Goal: Communication & Community: Answer question/provide support

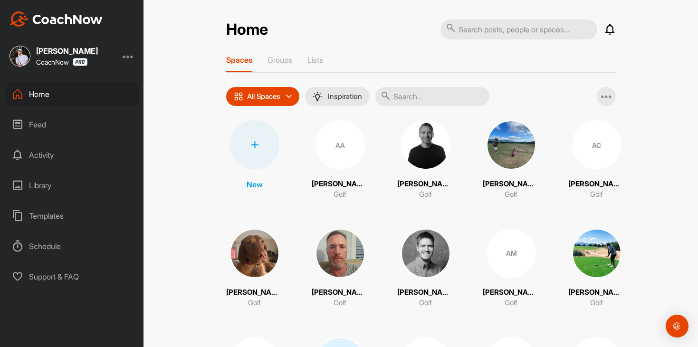
click at [604, 26] on icon at bounding box center [609, 29] width 11 height 11
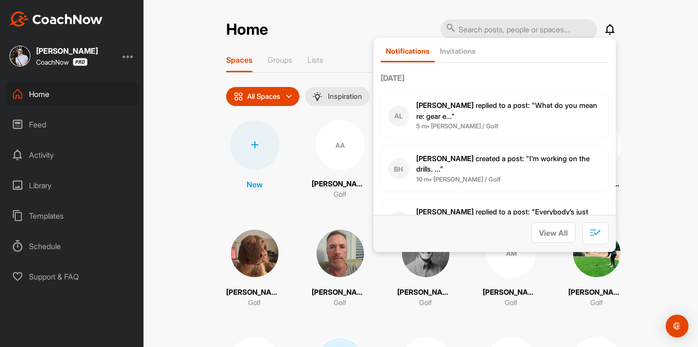
click at [534, 175] on span "10 m • [PERSON_NAME] / Golf" at bounding box center [508, 179] width 185 height 9
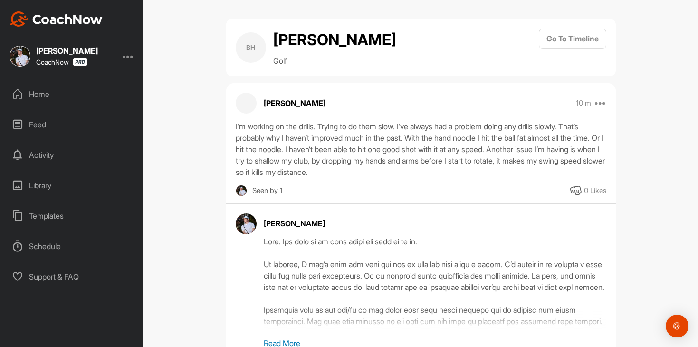
click at [94, 92] on div "Home" at bounding box center [72, 94] width 134 height 24
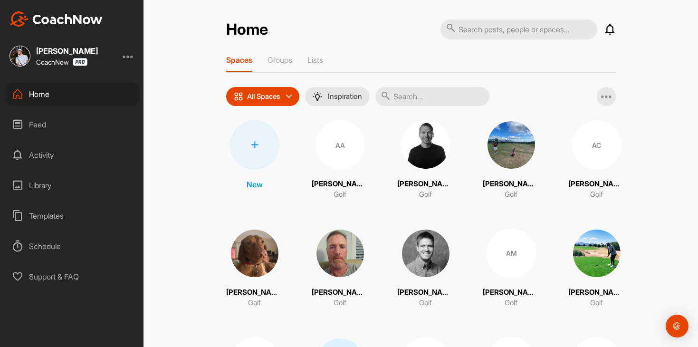
click at [612, 30] on icon at bounding box center [609, 29] width 11 height 11
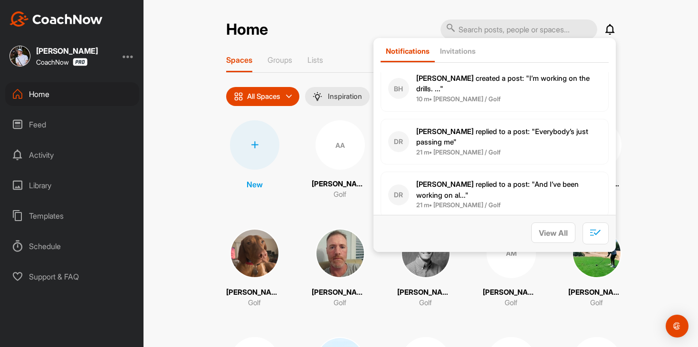
scroll to position [80, 0]
click at [537, 148] on span "21 m • [PERSON_NAME] / Golf" at bounding box center [508, 152] width 185 height 9
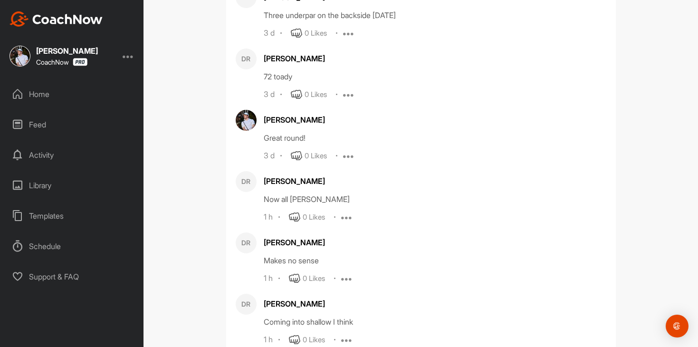
scroll to position [1589, 0]
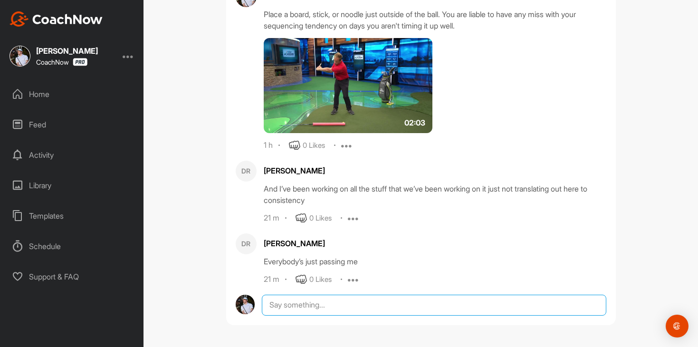
click at [392, 314] on textarea at bounding box center [434, 304] width 344 height 21
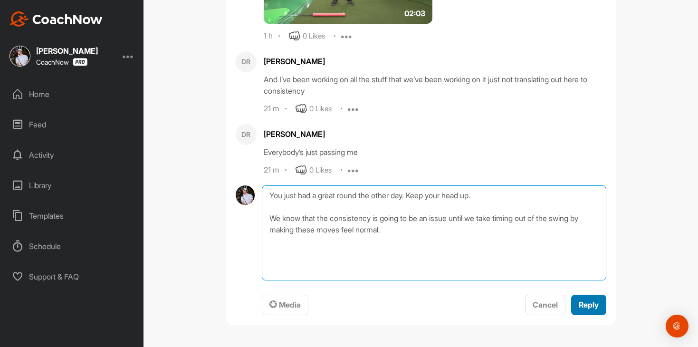
type textarea "You just had a great round the other day. Keep your head up. We know that the c…"
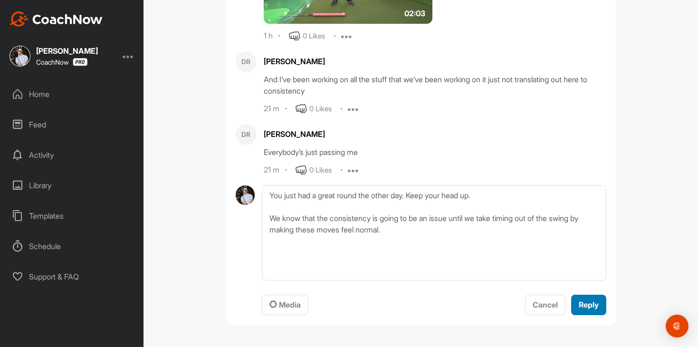
click at [602, 303] on button "Reply" at bounding box center [588, 304] width 35 height 20
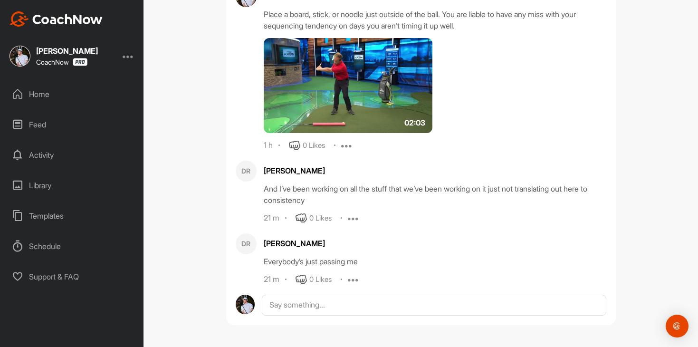
scroll to position [1684, 0]
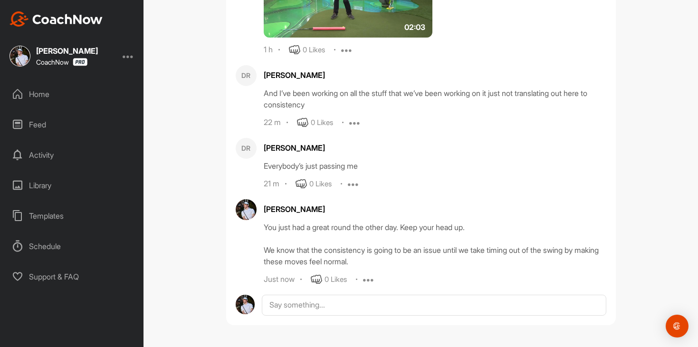
click at [66, 93] on div "Home" at bounding box center [72, 94] width 134 height 24
